Goal: Transaction & Acquisition: Purchase product/service

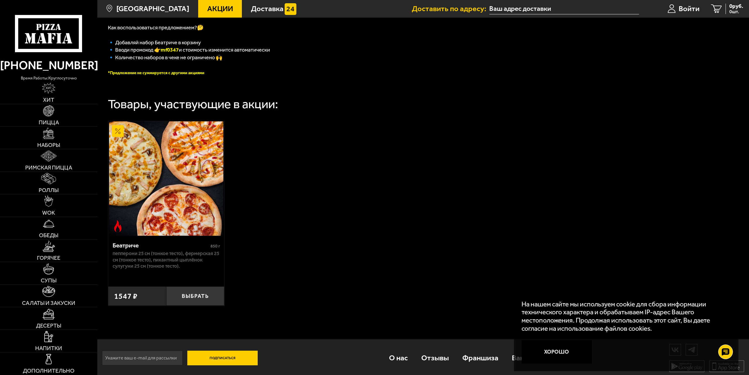
scroll to position [158, 0]
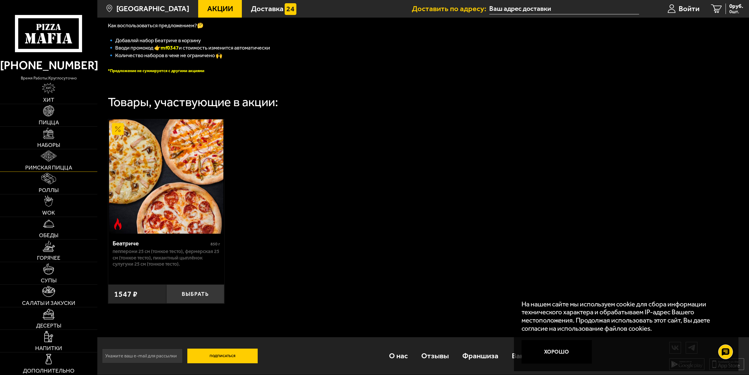
click at [66, 168] on span "Римская пицца" at bounding box center [48, 168] width 47 height 6
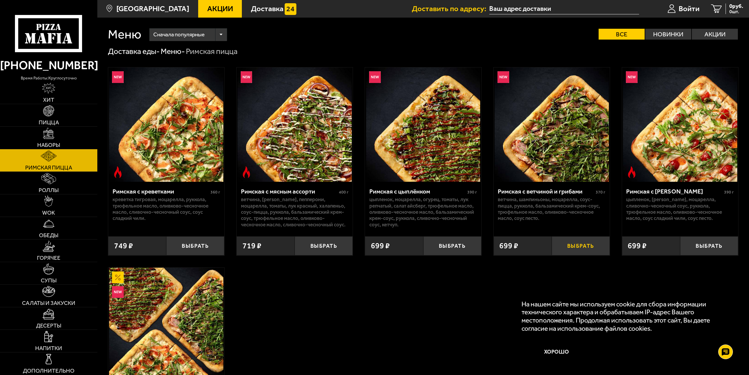
click at [584, 248] on button "Выбрать" at bounding box center [581, 245] width 58 height 19
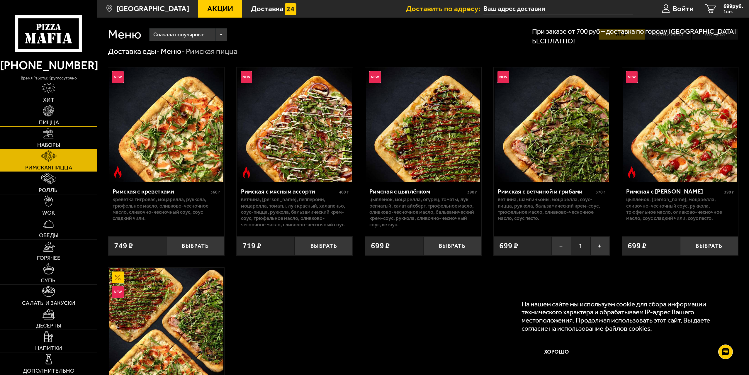
click at [58, 118] on link "Пицца" at bounding box center [48, 115] width 97 height 22
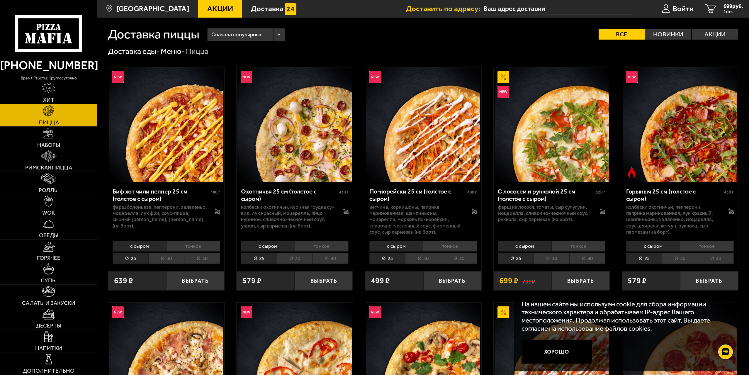
click at [556, 260] on li "30" at bounding box center [552, 258] width 36 height 11
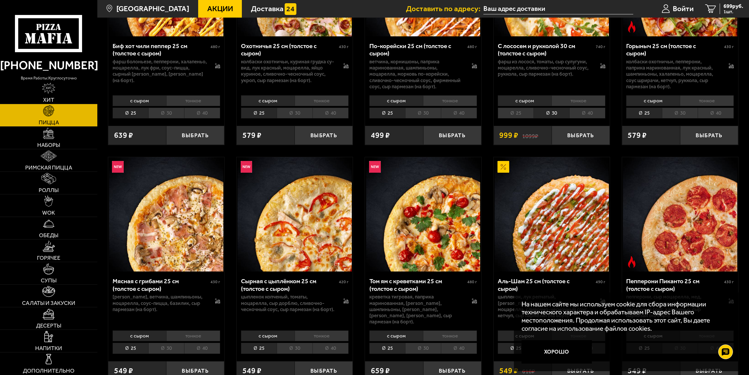
scroll to position [147, 0]
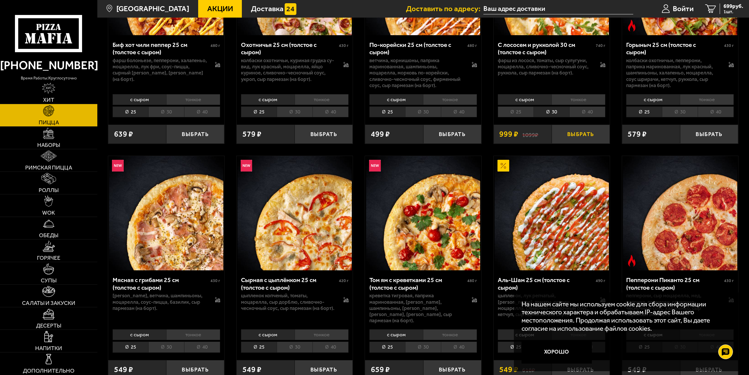
click at [593, 140] on button "Выбрать" at bounding box center [581, 134] width 58 height 19
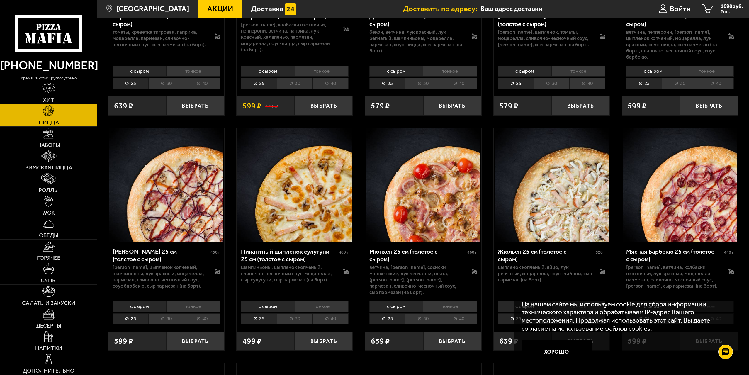
scroll to position [1144, 0]
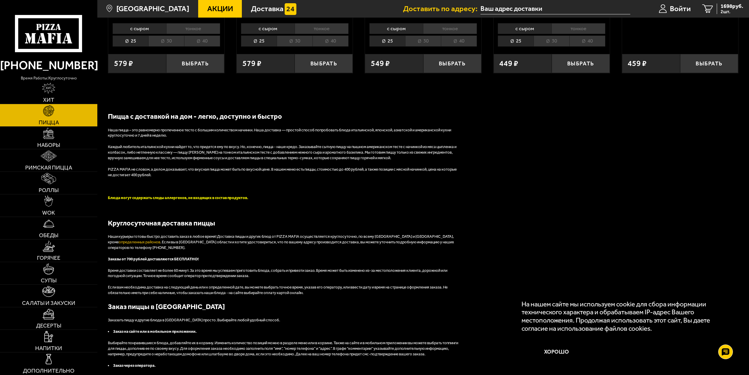
drag, startPoint x: 580, startPoint y: 195, endPoint x: 523, endPoint y: 186, distance: 57.3
click at [522, 187] on div "Пицца с доставкой на дом - легко, доступно и быстро Наша пицца – это равномерно…" at bounding box center [423, 249] width 652 height 300
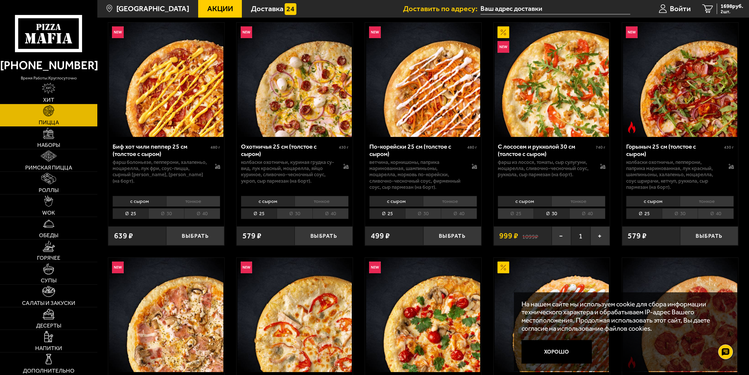
scroll to position [0, 0]
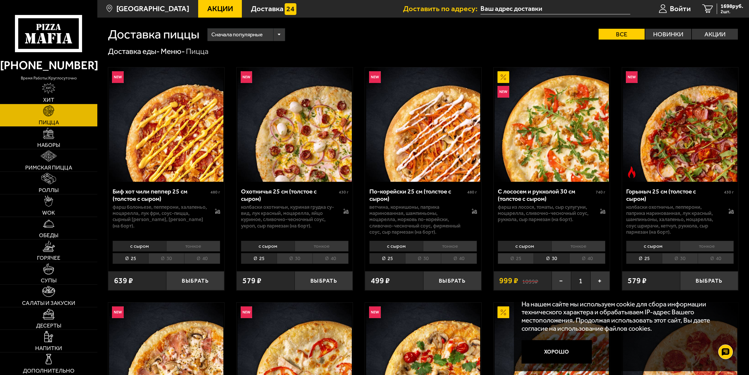
click at [262, 37] on span "Сначала популярные" at bounding box center [236, 34] width 51 height 15
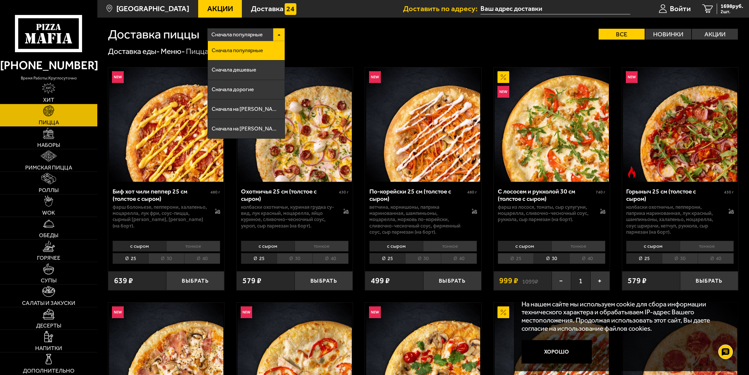
click at [262, 36] on span "Сначала популярные" at bounding box center [236, 34] width 51 height 15
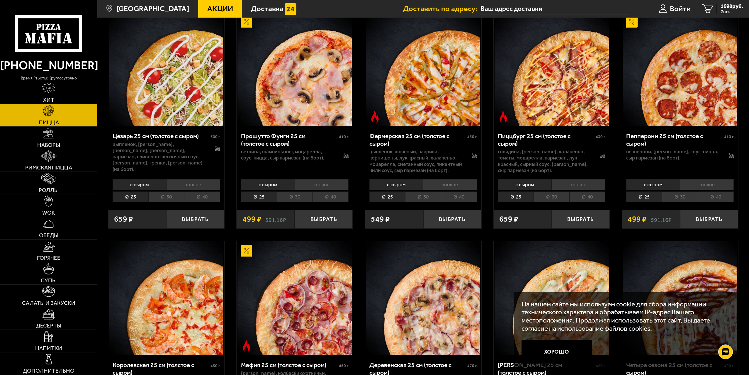
scroll to position [645, 0]
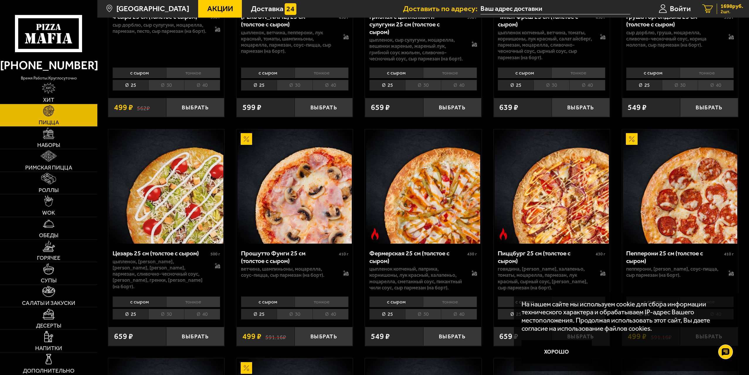
click at [724, 8] on span "1698 руб." at bounding box center [732, 7] width 23 height 6
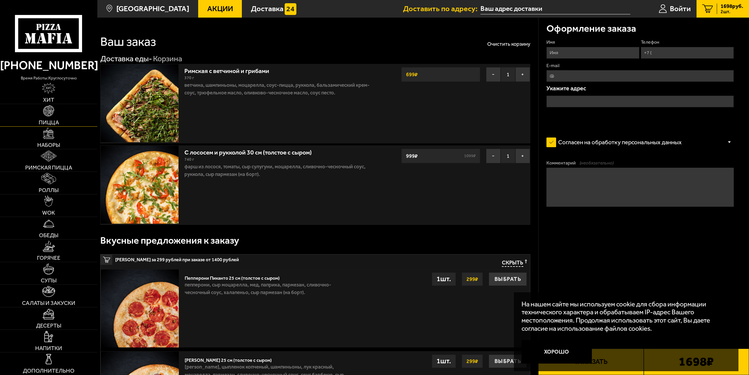
click at [49, 116] on img at bounding box center [48, 110] width 11 height 11
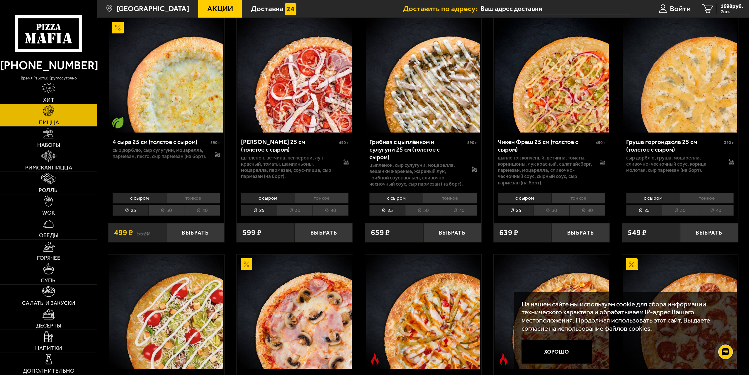
scroll to position [523, 0]
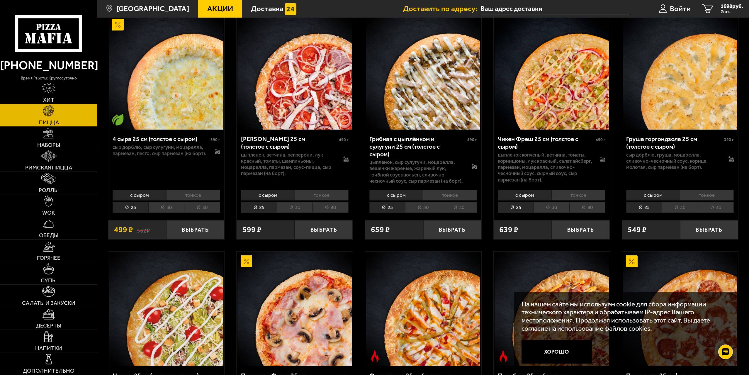
click at [556, 203] on li "30" at bounding box center [552, 207] width 36 height 11
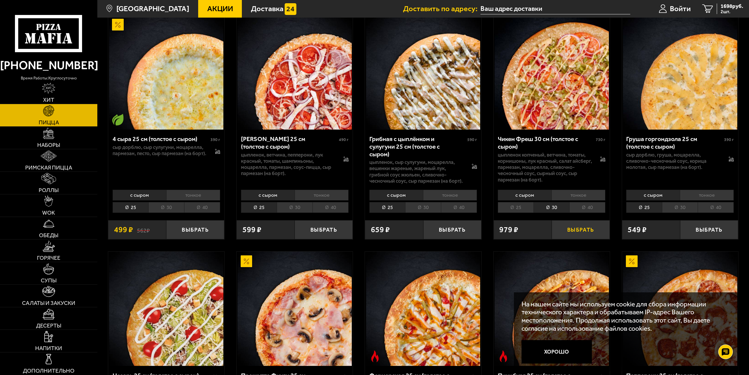
click at [585, 228] on button "Выбрать" at bounding box center [581, 229] width 58 height 19
click at [736, 9] on span "2677 руб." at bounding box center [732, 7] width 23 height 6
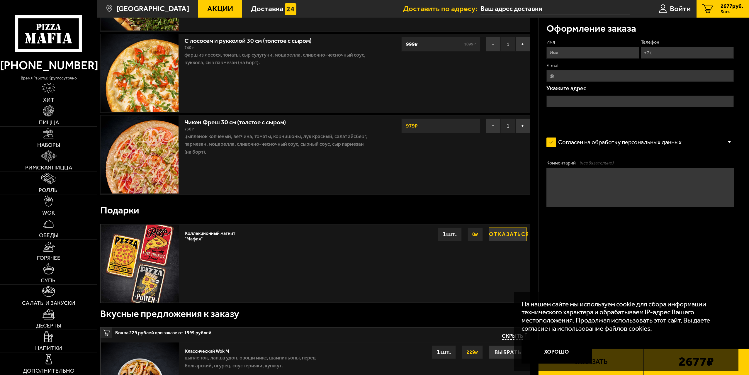
scroll to position [176, 0]
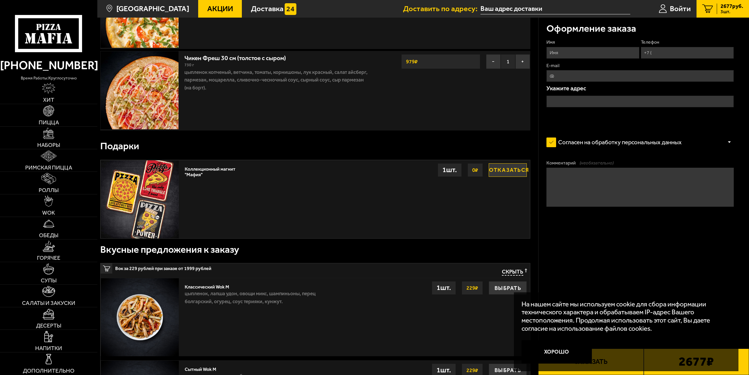
click at [515, 178] on div "Коллекционный магнит "Мафия" Отказаться 0 ₽ 1 шт." at bounding box center [356, 199] width 348 height 78
click at [504, 172] on button "Отказаться" at bounding box center [508, 169] width 38 height 13
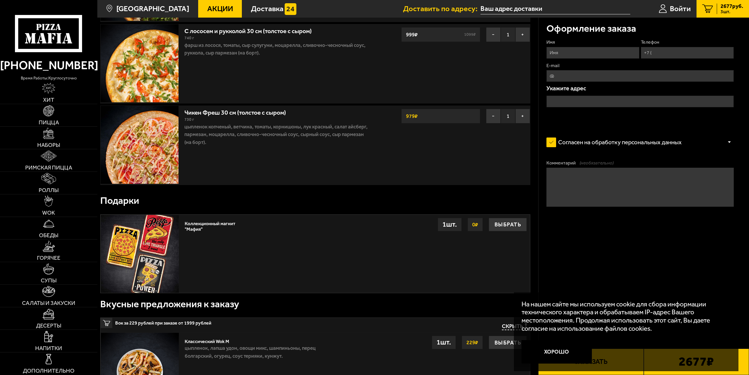
scroll to position [88, 0]
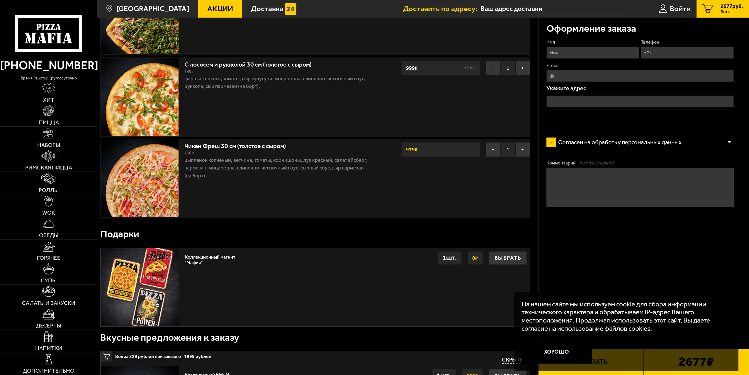
click at [591, 58] on input "Имя" at bounding box center [593, 53] width 93 height 12
type input "[PERSON_NAME]"
type input "[PHONE_NUMBER]"
type input "[EMAIL_ADDRESS][DOMAIN_NAME]"
drag, startPoint x: 622, startPoint y: 51, endPoint x: 566, endPoint y: 53, distance: 55.7
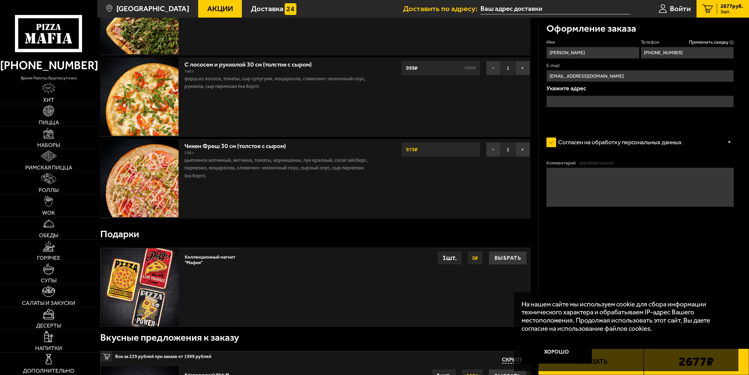
click at [566, 53] on input "[PERSON_NAME]" at bounding box center [593, 53] width 93 height 12
type input "[PERSON_NAME]"
click at [676, 75] on input "[EMAIL_ADDRESS][DOMAIN_NAME]" at bounding box center [640, 76] width 187 height 12
click at [675, 126] on form "Имя [PERSON_NAME] Телефон Применить скидку Вы будете зарегистрированы автоматич…" at bounding box center [640, 145] width 187 height 213
click at [655, 103] on input "text" at bounding box center [640, 102] width 187 height 12
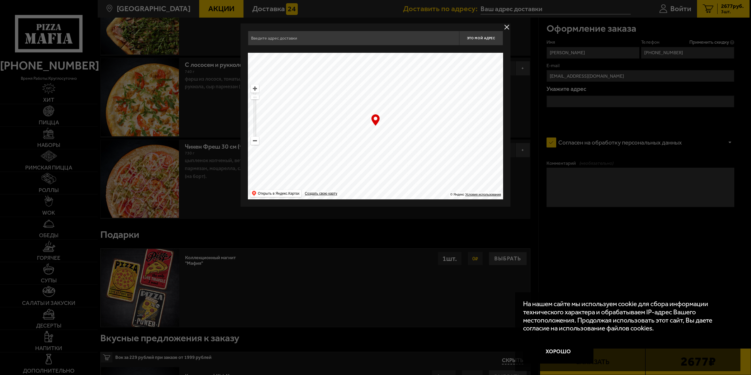
click at [336, 39] on input "text" at bounding box center [353, 38] width 211 height 15
type input "y"
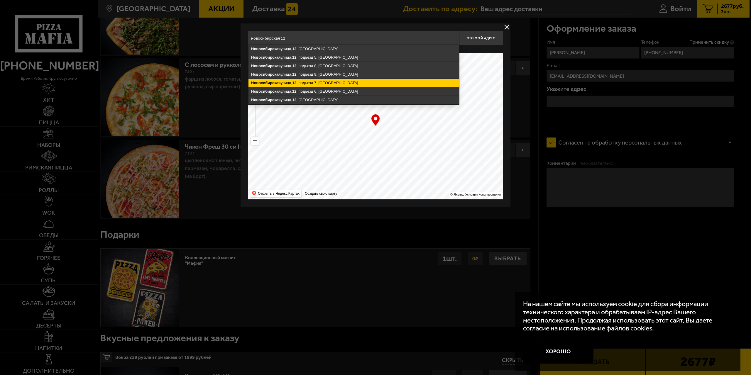
click at [337, 80] on ymaps "[STREET_ADDRESS]" at bounding box center [353, 83] width 211 height 8
type input "[STREET_ADDRESS]"
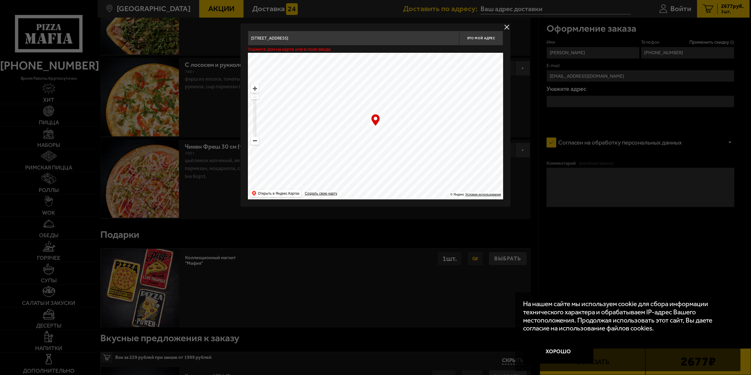
type input "[STREET_ADDRESS]"
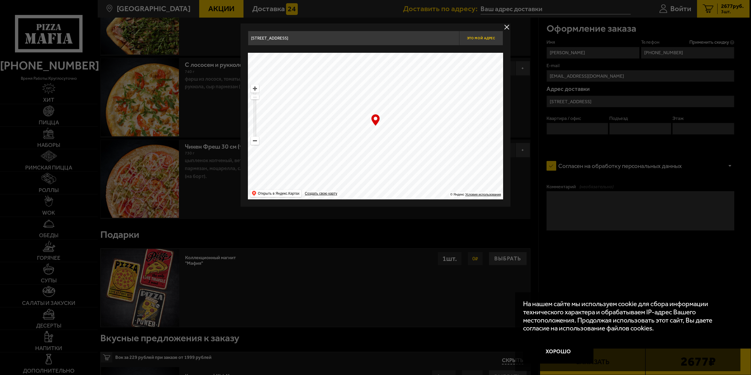
click at [473, 38] on span "Это мой адрес" at bounding box center [481, 38] width 28 height 4
click at [380, 37] on input "[STREET_ADDRESS]" at bounding box center [353, 38] width 211 height 15
click at [375, 118] on div "… © Яндекс Условия использования Открыть в Яндекс.Картах Создать свою карту" at bounding box center [375, 126] width 255 height 147
click at [375, 126] on ymaps at bounding box center [375, 126] width 255 height 147
click at [372, 45] on div "Укажите дом на карте или в поле ввода" at bounding box center [375, 48] width 255 height 7
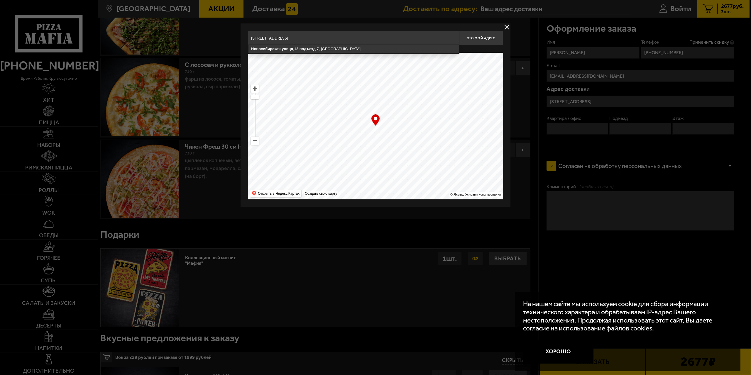
drag, startPoint x: 376, startPoint y: 38, endPoint x: 421, endPoint y: 34, distance: 45.3
click at [376, 38] on input "[STREET_ADDRESS]" at bounding box center [353, 38] width 211 height 15
click at [342, 47] on ymaps "[STREET_ADDRESS]" at bounding box center [353, 49] width 211 height 8
type input "[STREET_ADDRESS]"
click at [475, 40] on button "Это мой адрес" at bounding box center [481, 38] width 44 height 15
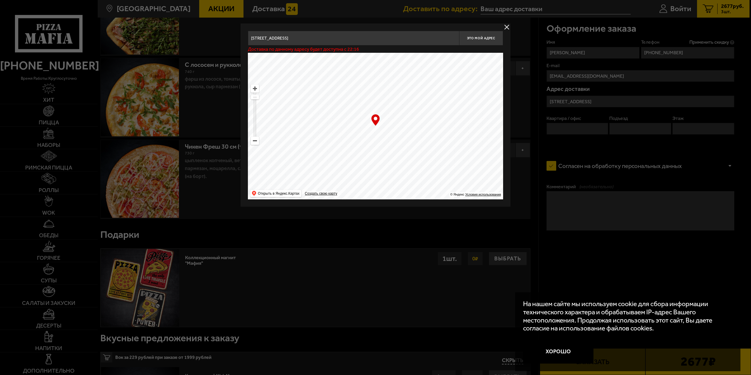
click at [375, 121] on div "… © Яндекс Условия использования Открыть в Яндекс.Картах Создать свою карту" at bounding box center [375, 126] width 255 height 147
click at [735, 7] on div at bounding box center [375, 187] width 751 height 375
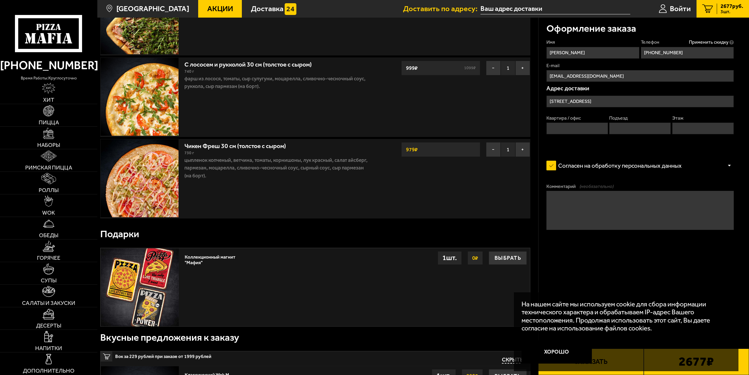
drag, startPoint x: 561, startPoint y: 353, endPoint x: 596, endPoint y: 341, distance: 37.2
click at [561, 352] on button "Хорошо" at bounding box center [557, 351] width 70 height 23
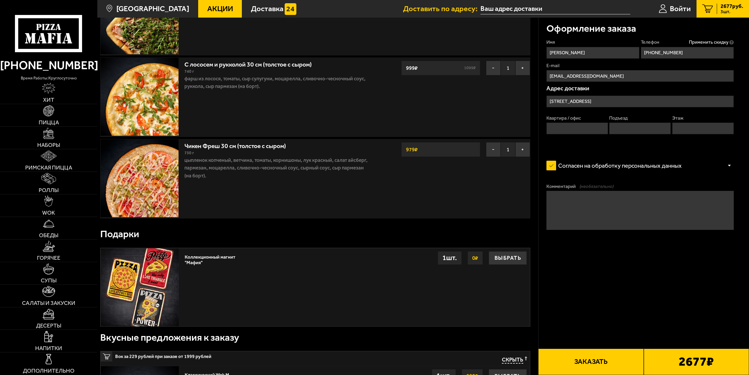
click at [603, 365] on button "Заказать" at bounding box center [590, 362] width 105 height 26
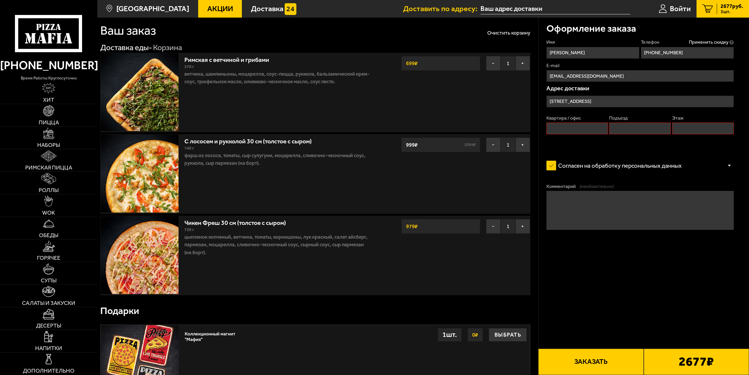
scroll to position [0, 0]
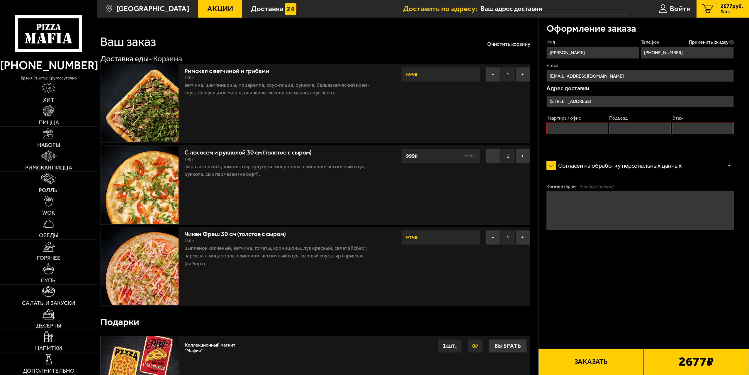
click at [576, 127] on input "Квартира / офис" at bounding box center [578, 129] width 62 height 12
type input "115"
click at [654, 131] on input "Подъезд" at bounding box center [640, 129] width 62 height 12
type input "7"
click at [708, 128] on input "Этаж" at bounding box center [703, 129] width 62 height 12
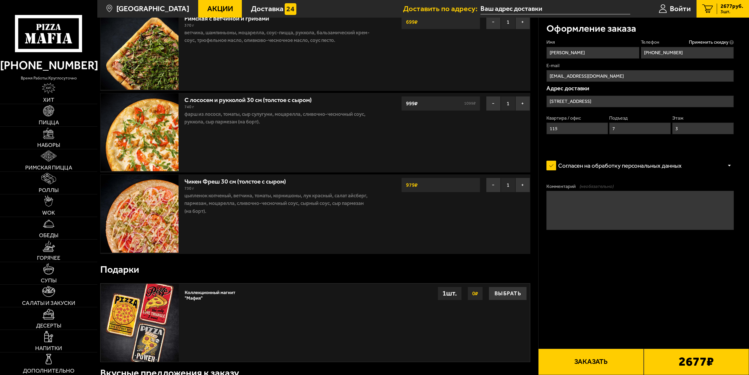
scroll to position [117, 0]
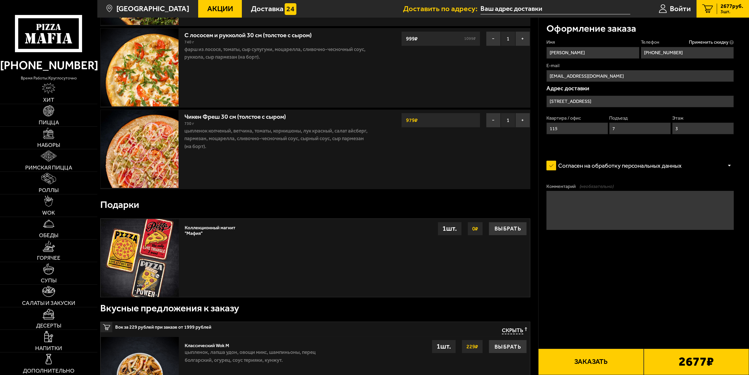
type input "3"
click at [586, 365] on button "Заказать" at bounding box center [590, 362] width 105 height 26
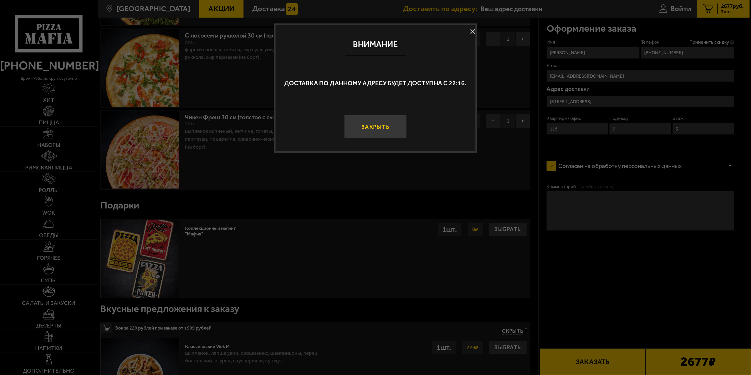
click at [383, 125] on button "Закрыть" at bounding box center [375, 126] width 62 height 23
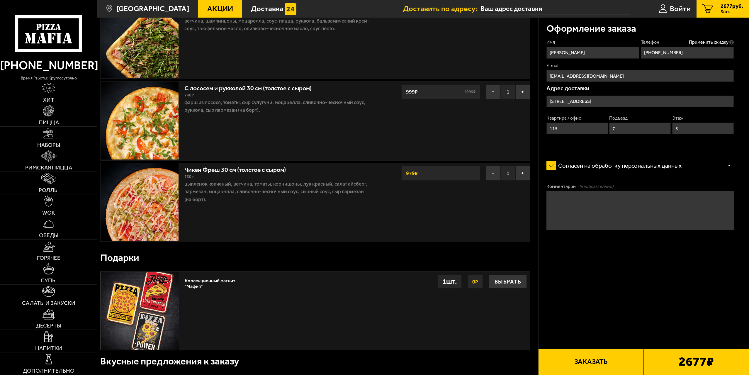
scroll to position [0, 0]
